Goal: Navigation & Orientation: Find specific page/section

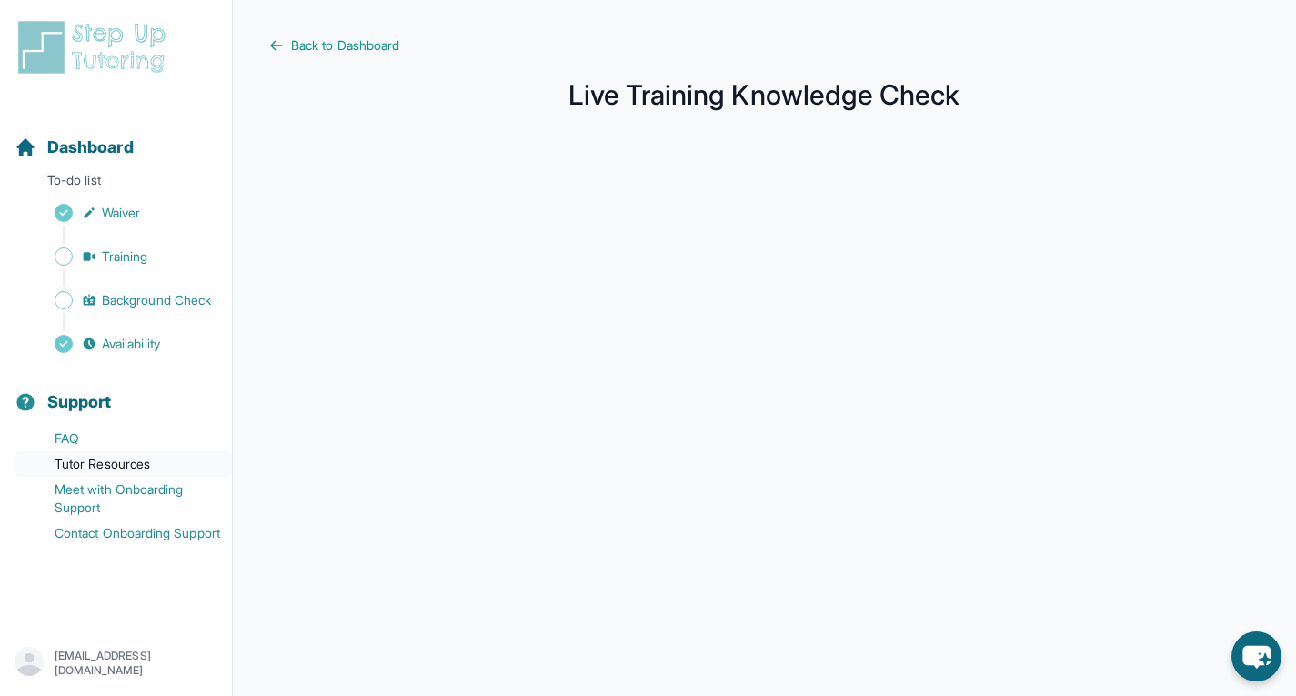
click at [111, 464] on link "Tutor Resources" at bounding box center [123, 463] width 217 height 25
click at [312, 54] on span "Back to Dashboard" at bounding box center [345, 45] width 108 height 18
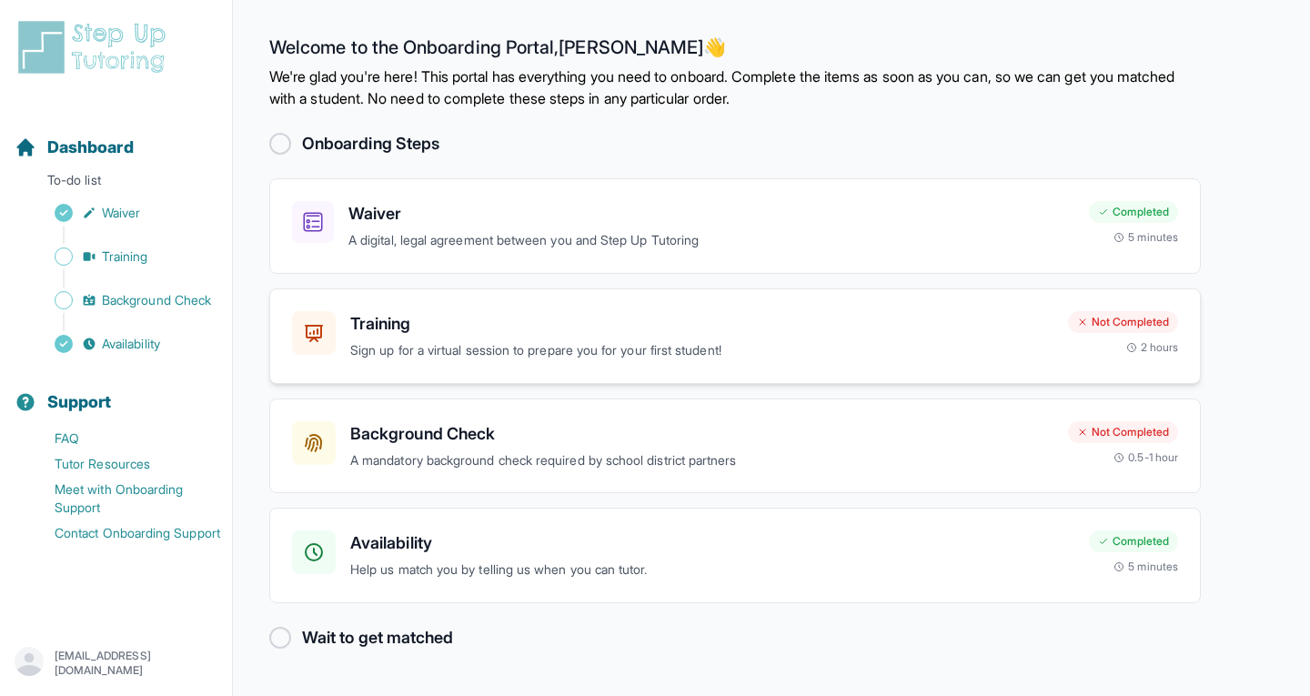
click at [964, 347] on p "Sign up for a virtual session to prepare you for your first student!" at bounding box center [701, 350] width 703 height 21
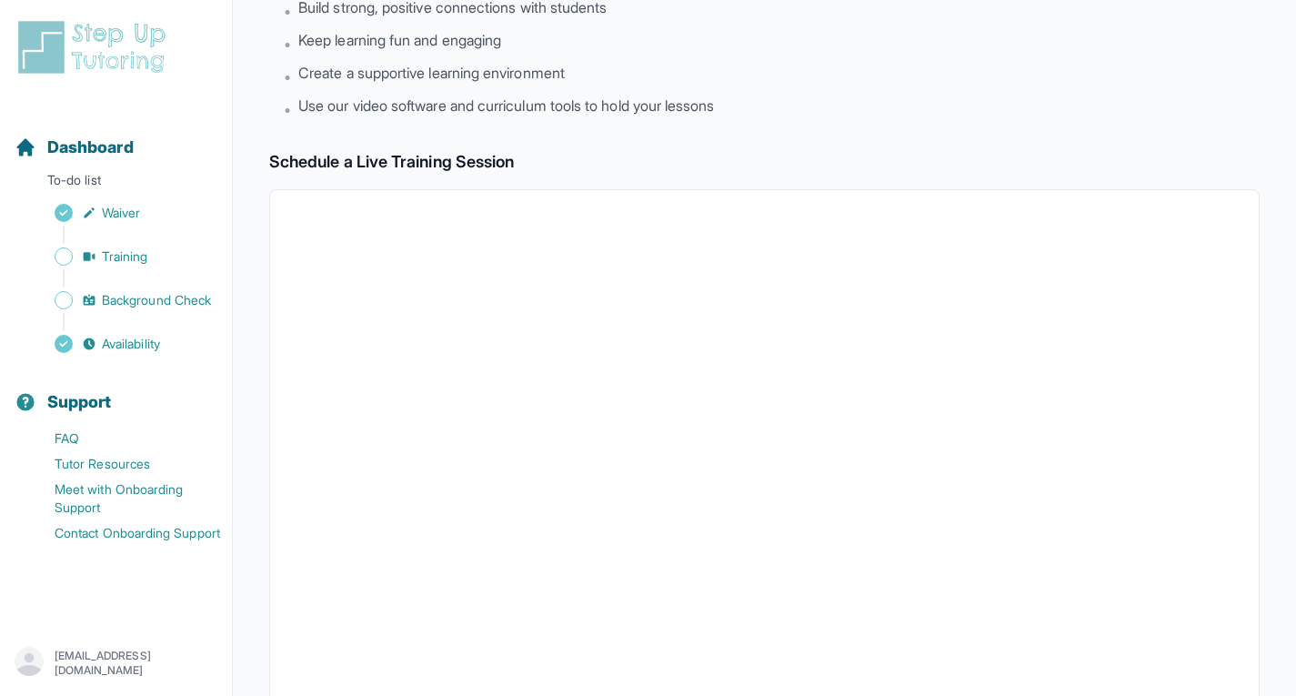
scroll to position [157, 0]
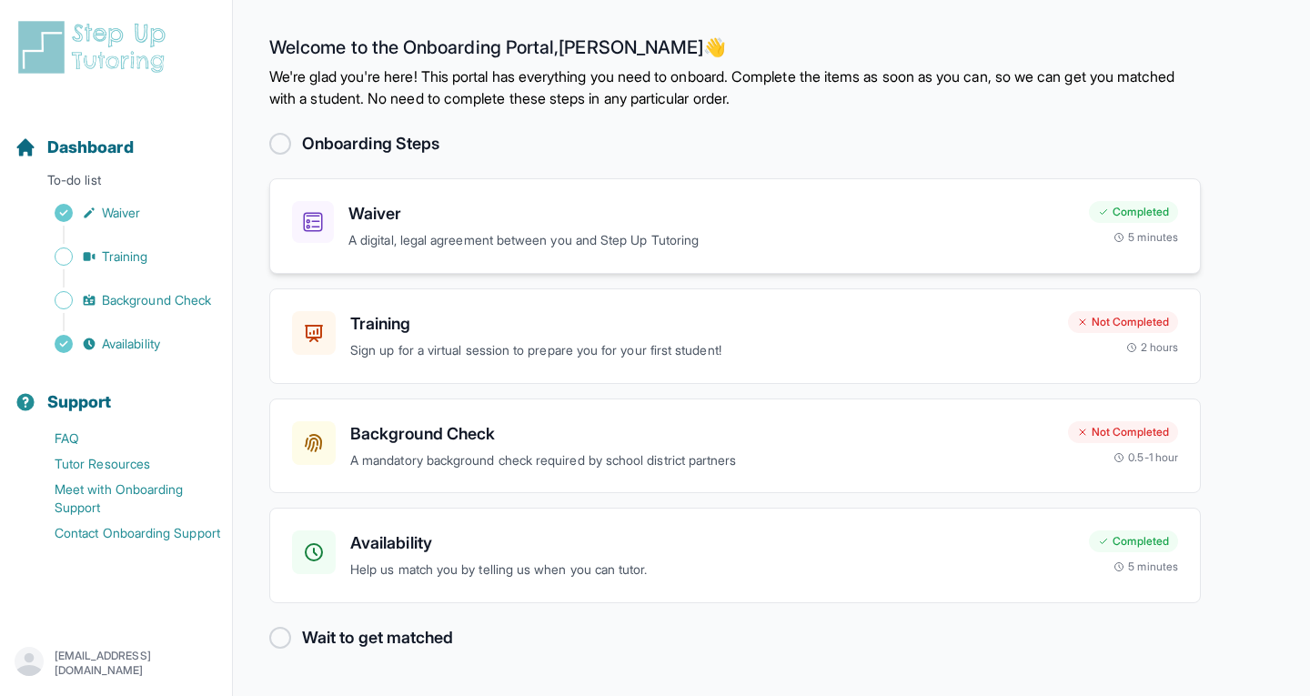
click at [751, 256] on div "Waiver A digital, legal agreement between you and Step Up Tutoring Completed 5 …" at bounding box center [734, 225] width 931 height 95
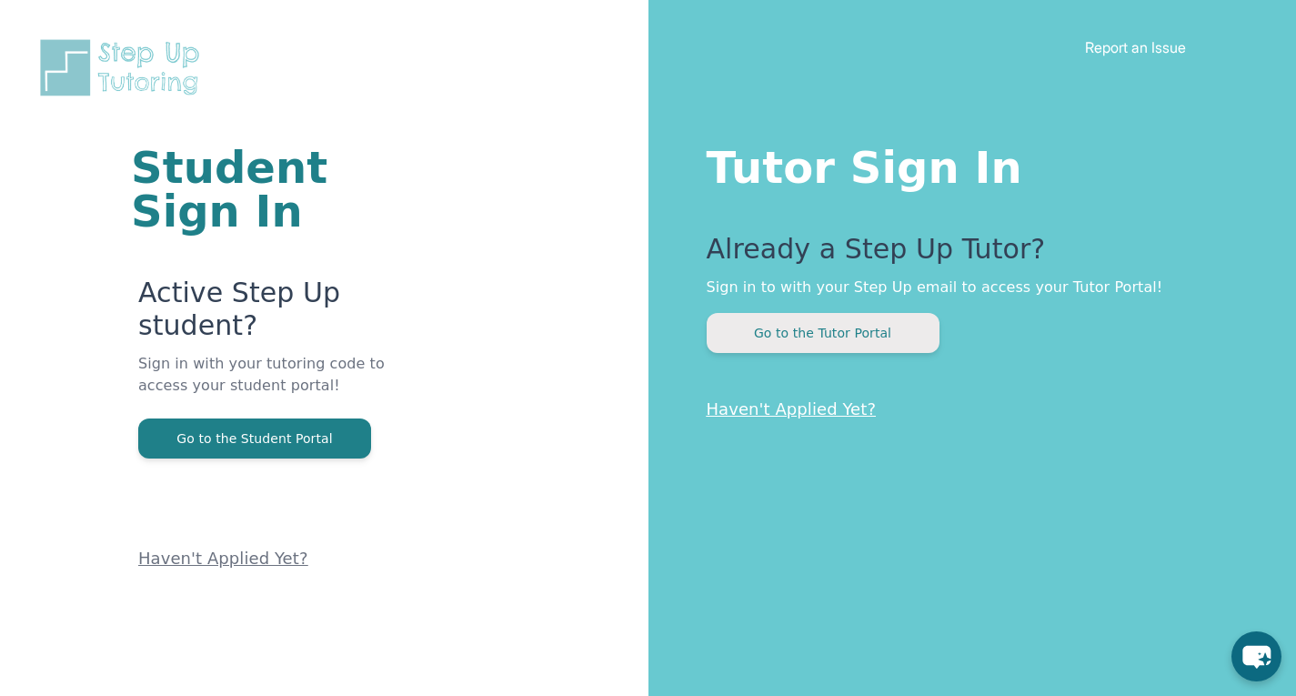
click at [769, 332] on button "Go to the Tutor Portal" at bounding box center [823, 333] width 233 height 40
